Goal: Book appointment/travel/reservation

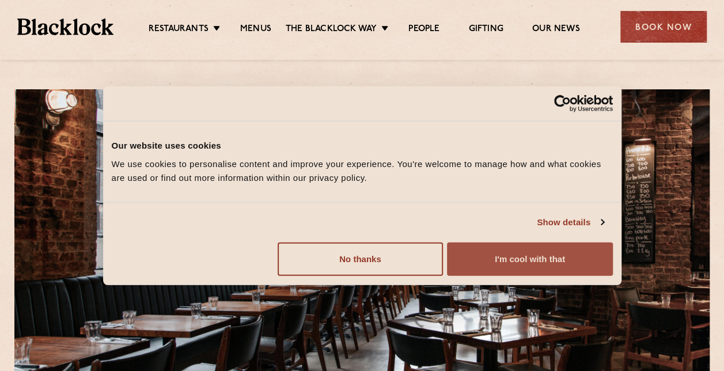
click at [512, 258] on button "I'm cool with that" at bounding box center [529, 258] width 165 height 33
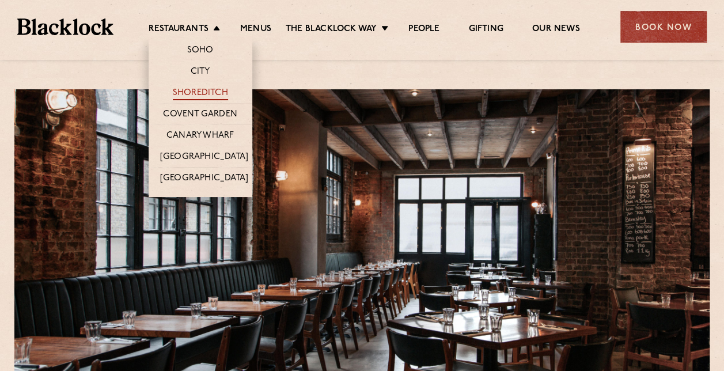
click at [198, 88] on link "Shoreditch" at bounding box center [200, 94] width 55 height 13
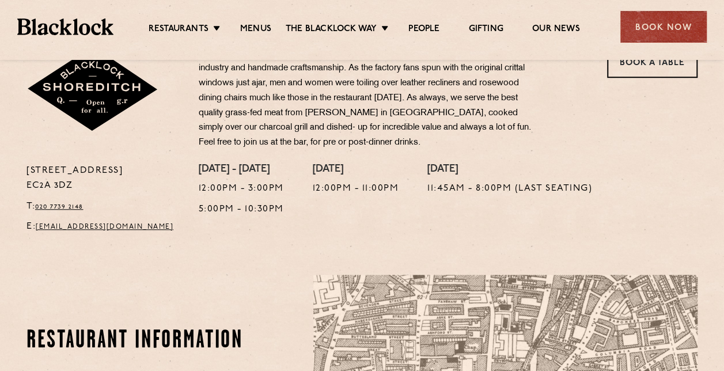
scroll to position [288, 0]
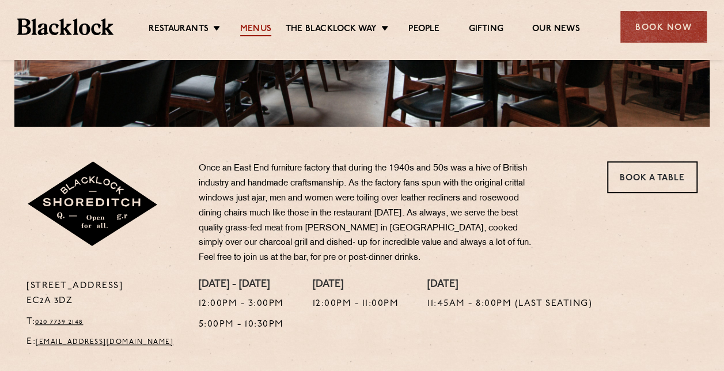
click at [253, 29] on link "Menus" at bounding box center [255, 30] width 31 height 13
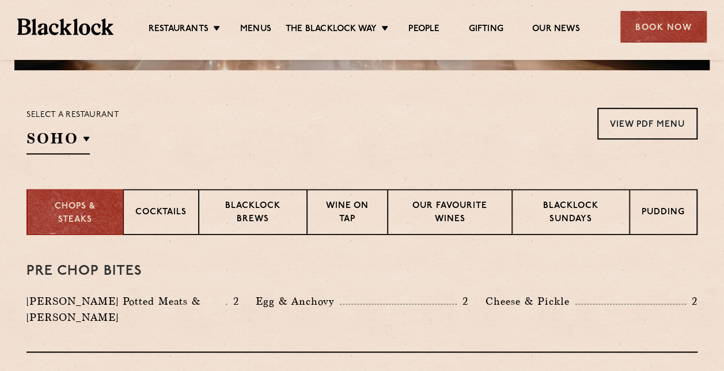
scroll to position [345, 0]
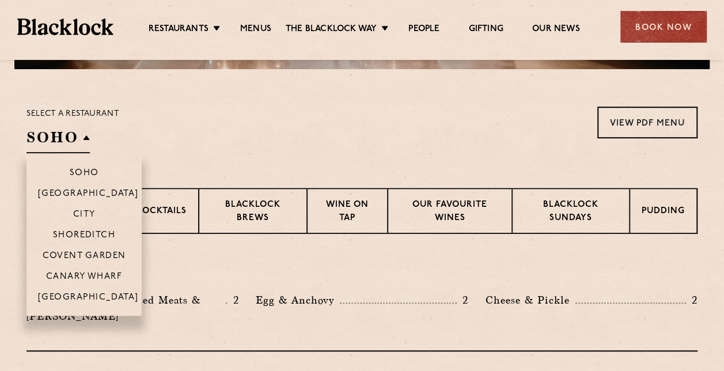
click at [56, 143] on h2 "SOHO" at bounding box center [57, 140] width 63 height 26
click at [100, 235] on p "Shoreditch" at bounding box center [84, 236] width 63 height 12
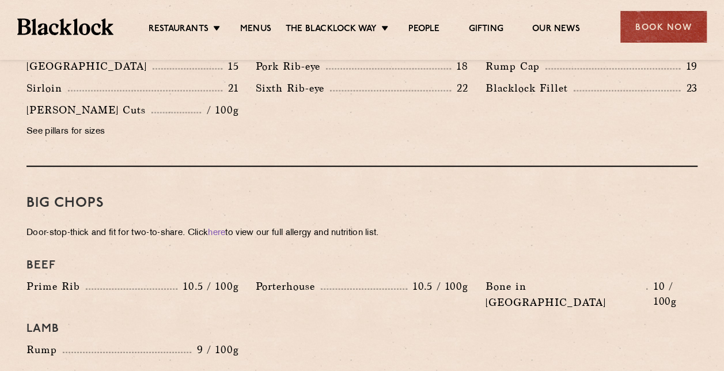
scroll to position [1209, 0]
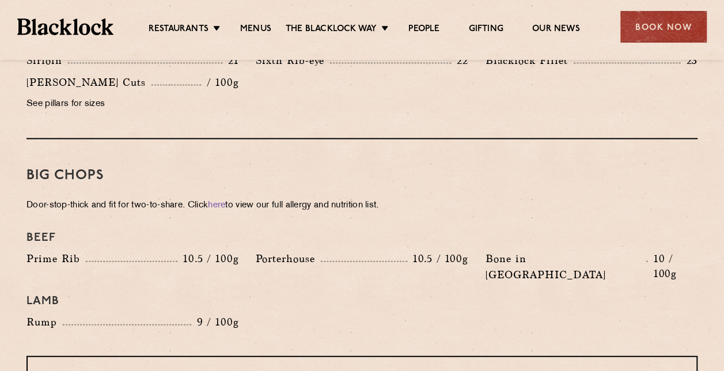
click at [73, 96] on p "See pillars for sizes" at bounding box center [132, 104] width 212 height 16
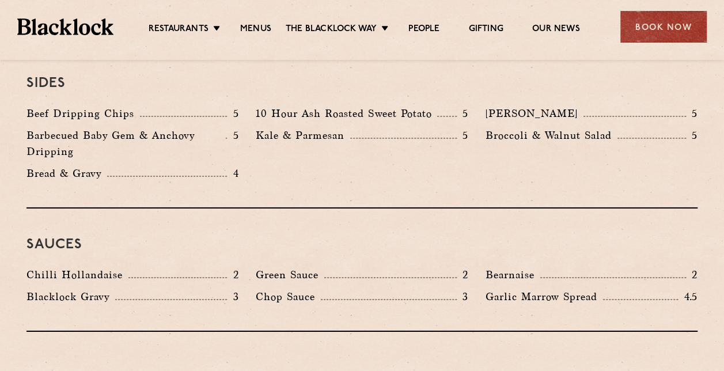
scroll to position [1785, 0]
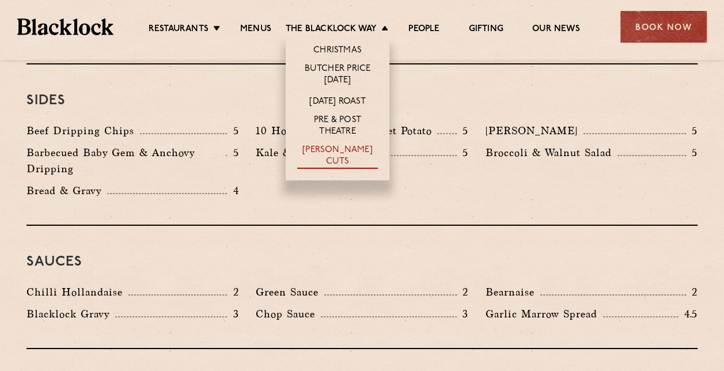
click at [337, 151] on link "[PERSON_NAME] Cuts" at bounding box center [337, 157] width 81 height 24
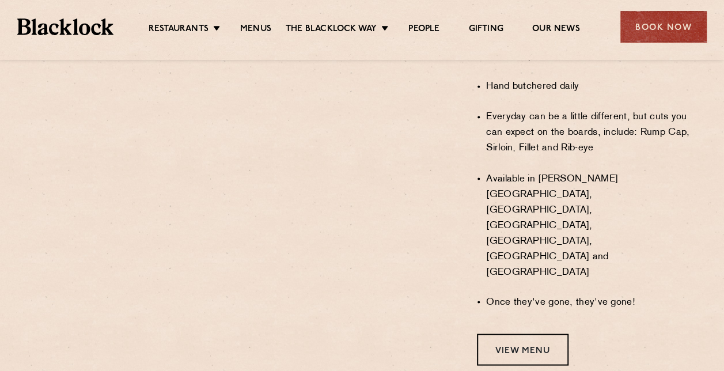
scroll to position [1094, 0]
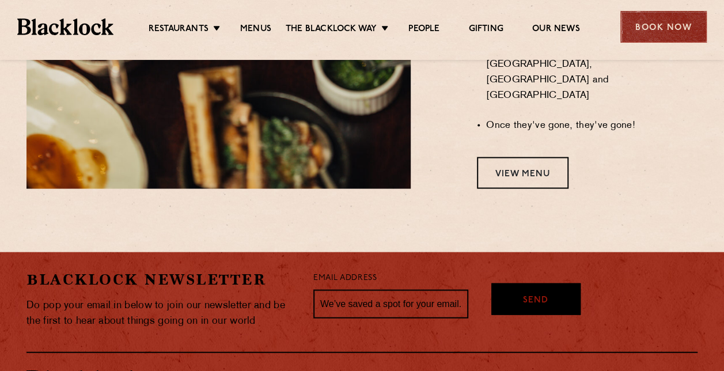
click at [670, 20] on div "Book Now" at bounding box center [663, 27] width 86 height 32
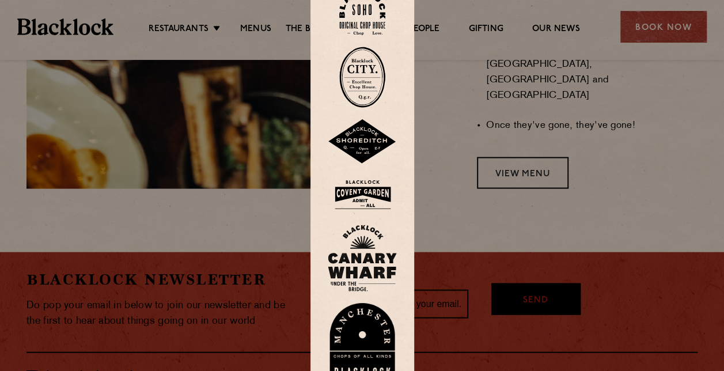
click at [370, 135] on img at bounding box center [362, 141] width 69 height 45
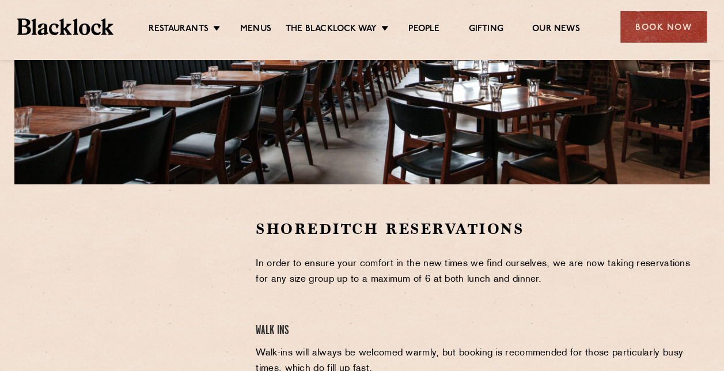
scroll to position [288, 0]
